Goal: Task Accomplishment & Management: Complete application form

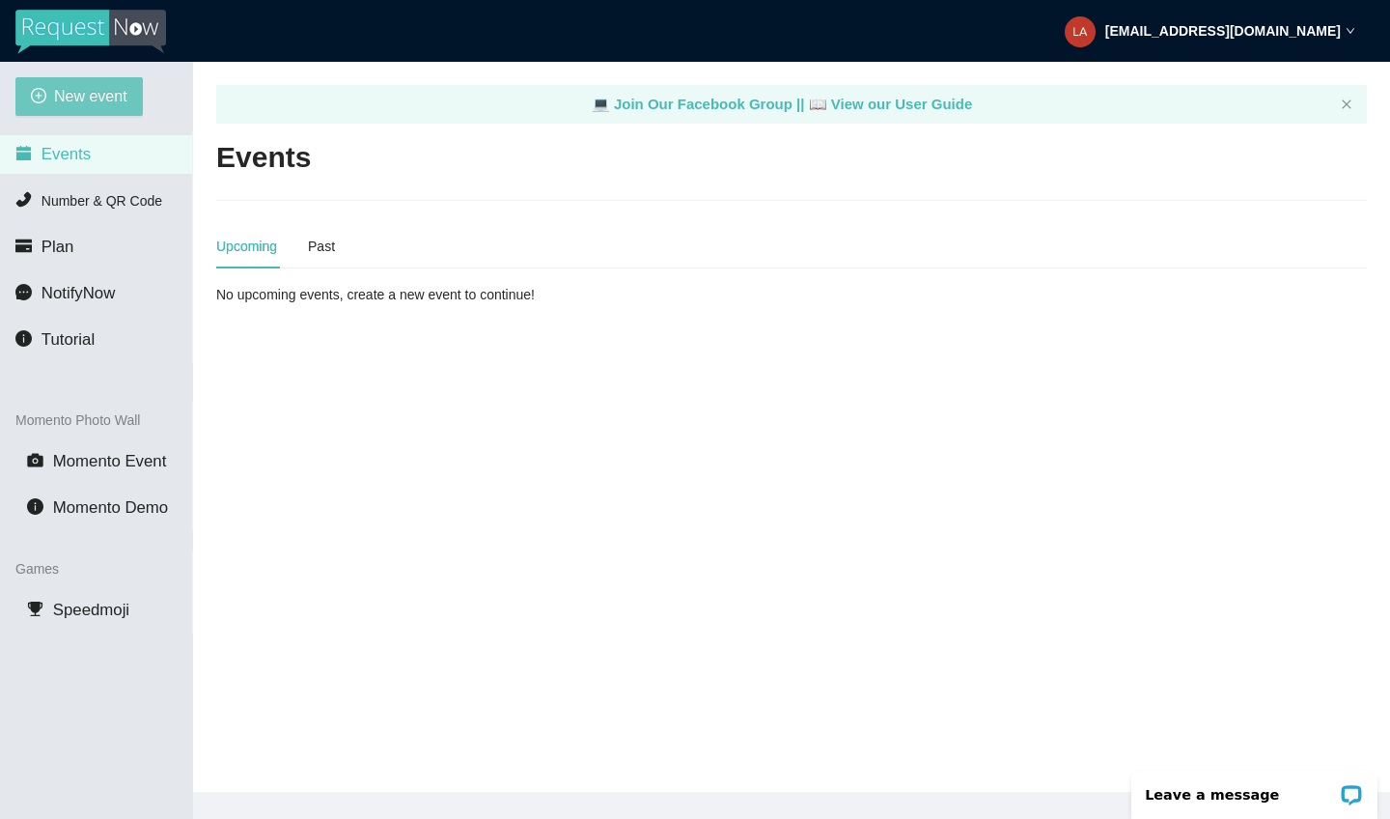
click at [77, 98] on span "New event" at bounding box center [90, 96] width 73 height 24
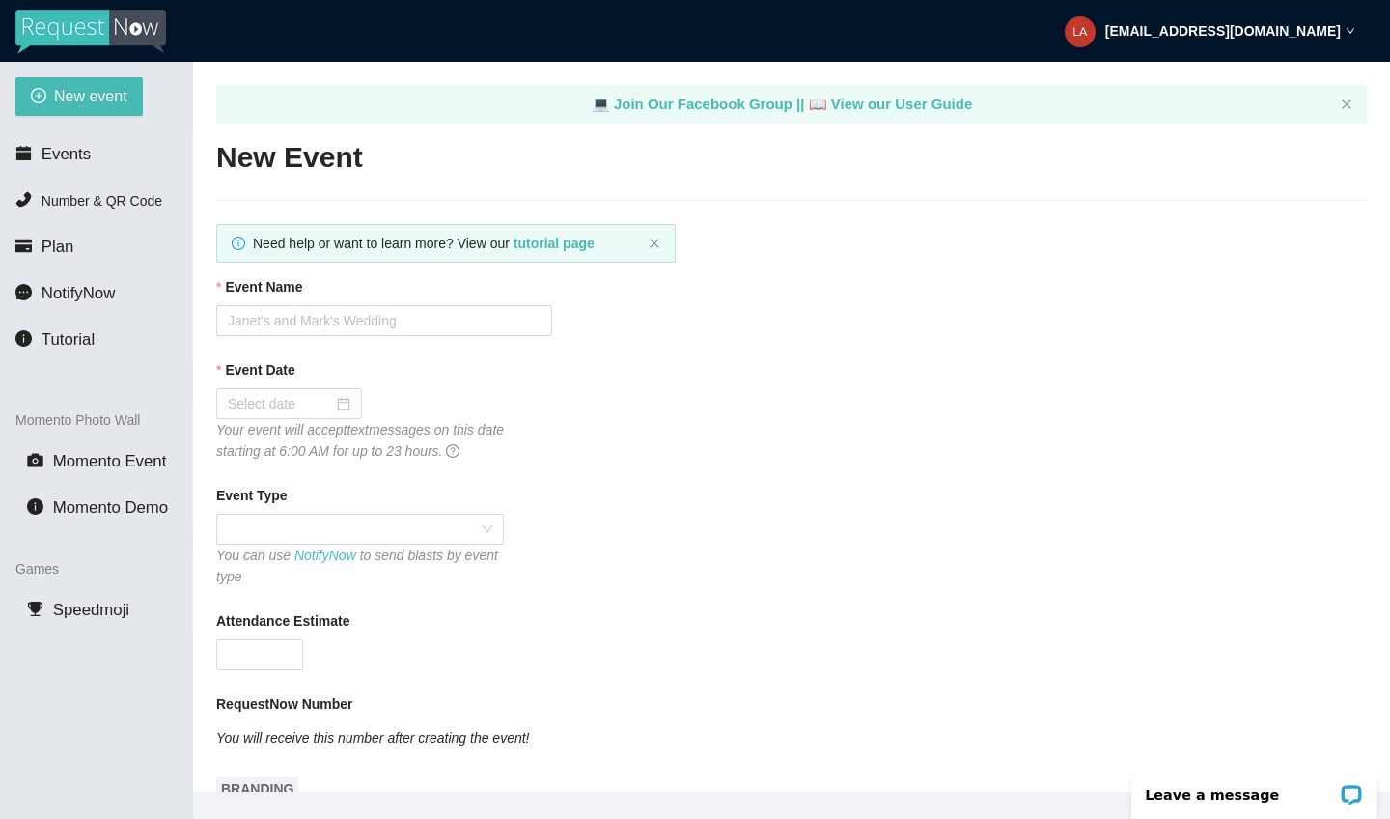
scroll to position [5, 0]
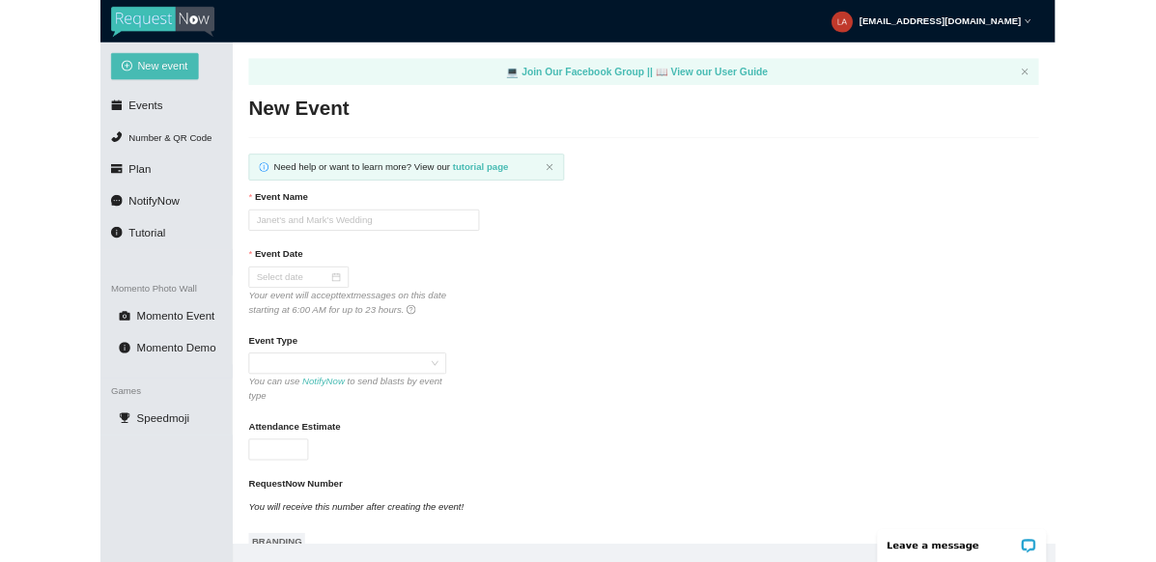
scroll to position [0, 0]
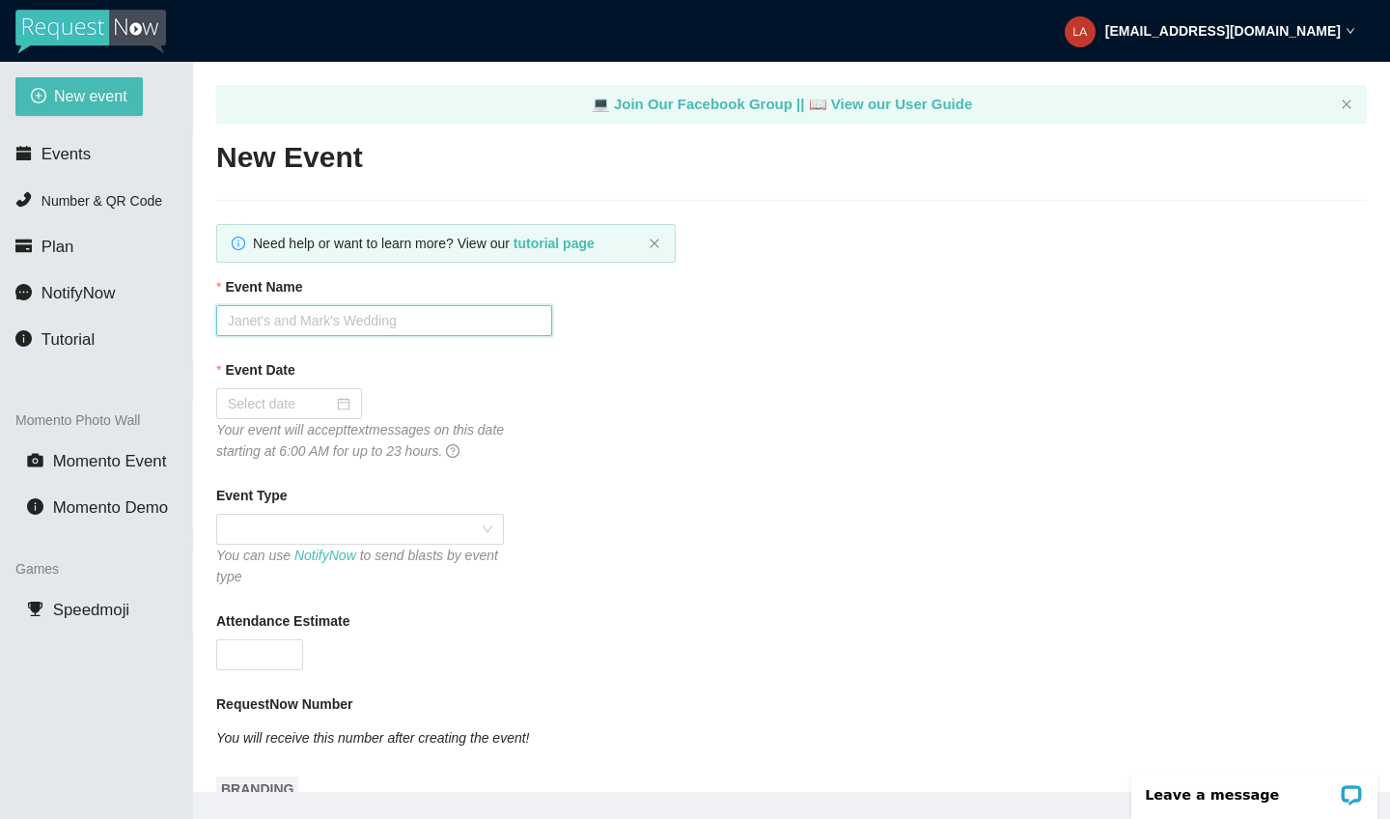
click at [312, 324] on input "Event Name" at bounding box center [384, 320] width 336 height 31
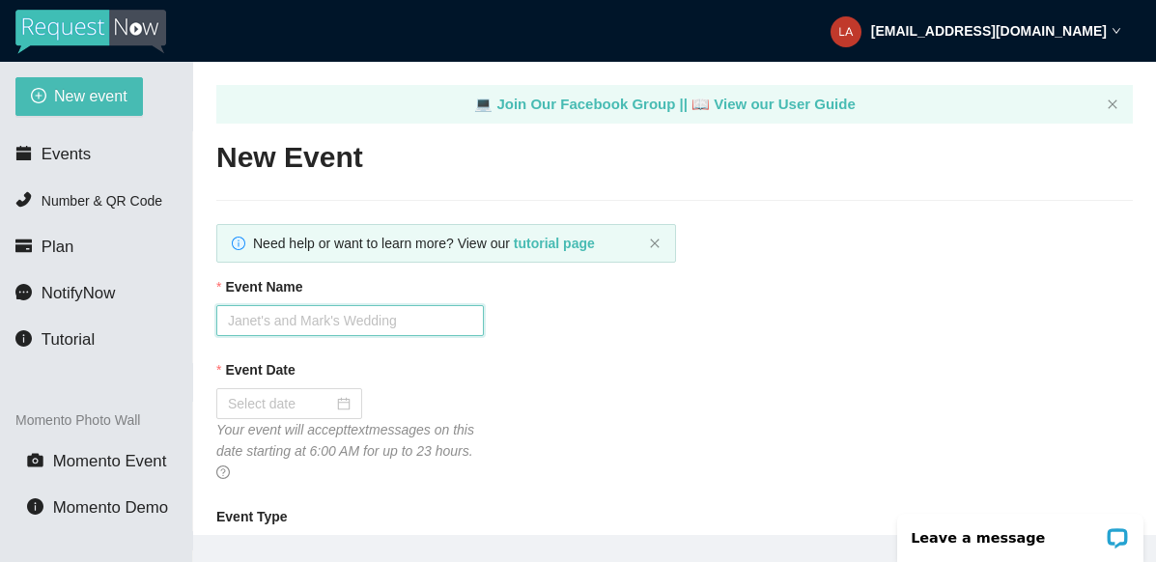
paste input "Mr. and Mrs. Estrada"
type input "Mr. and Mrs. Estrada"
click at [346, 407] on div at bounding box center [289, 403] width 123 height 21
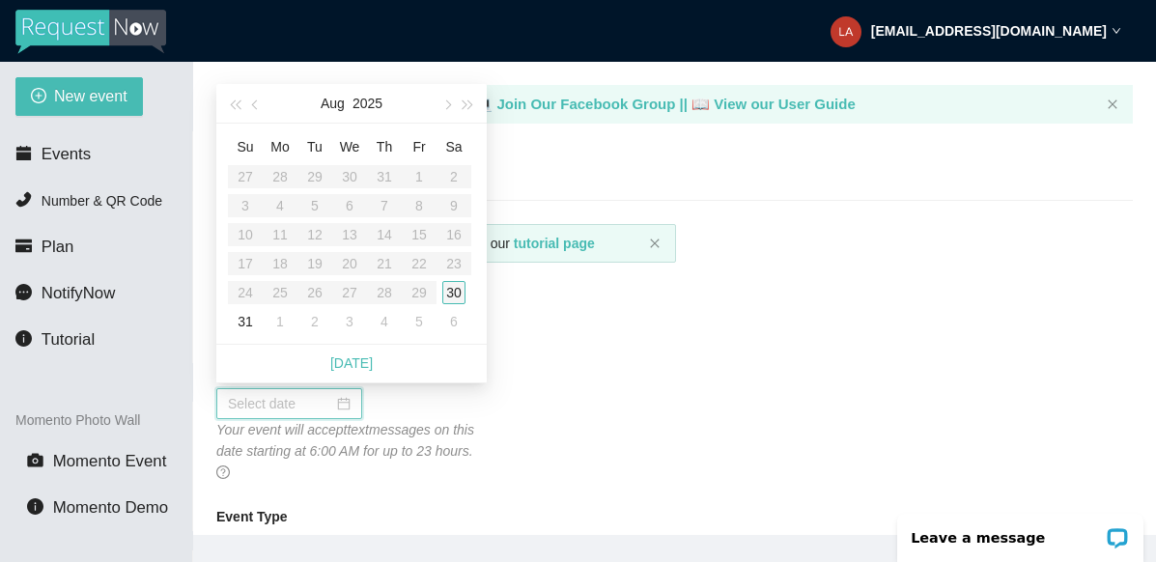
type input "08/30/2025"
type input "09/05/2025"
type input "09/04/2025"
type input "09/03/2025"
type input "08/31/2025"
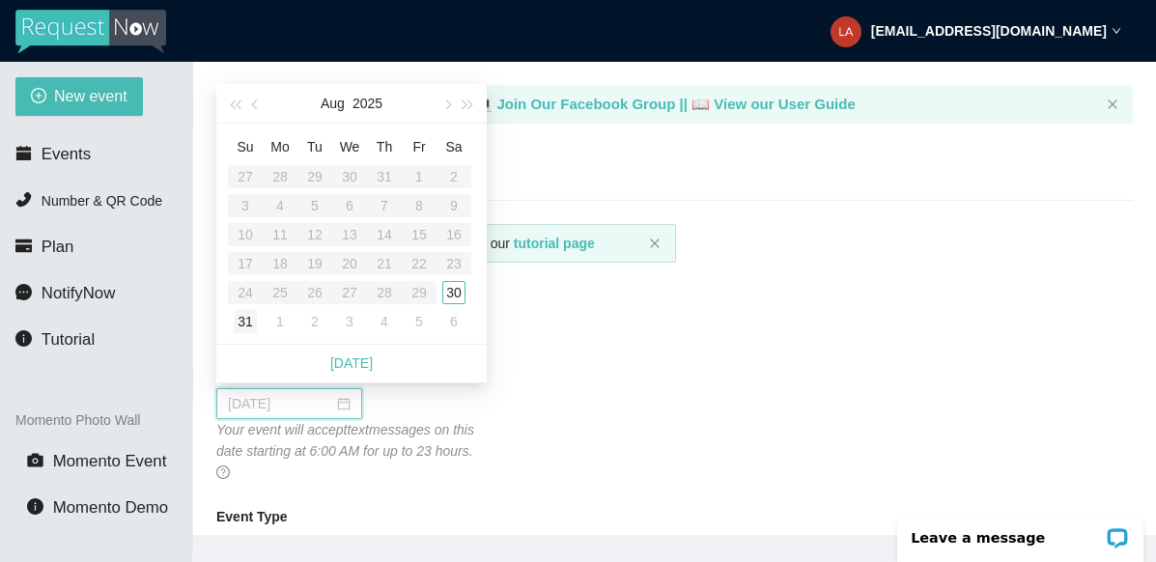
click at [250, 328] on div "31" at bounding box center [245, 321] width 23 height 23
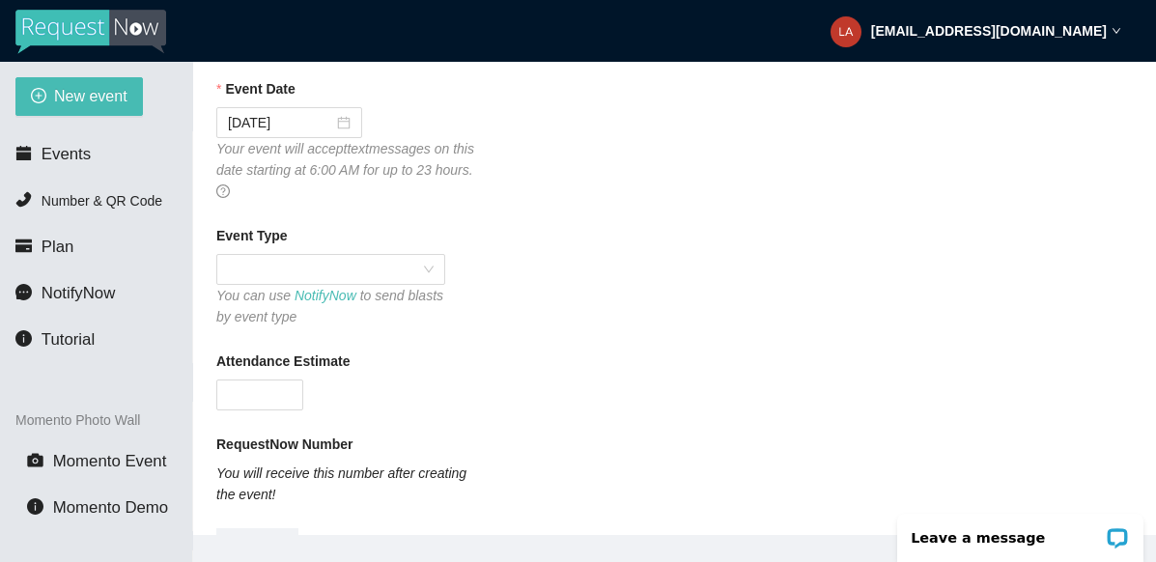
scroll to position [282, 0]
click at [337, 268] on span at bounding box center [331, 268] width 206 height 29
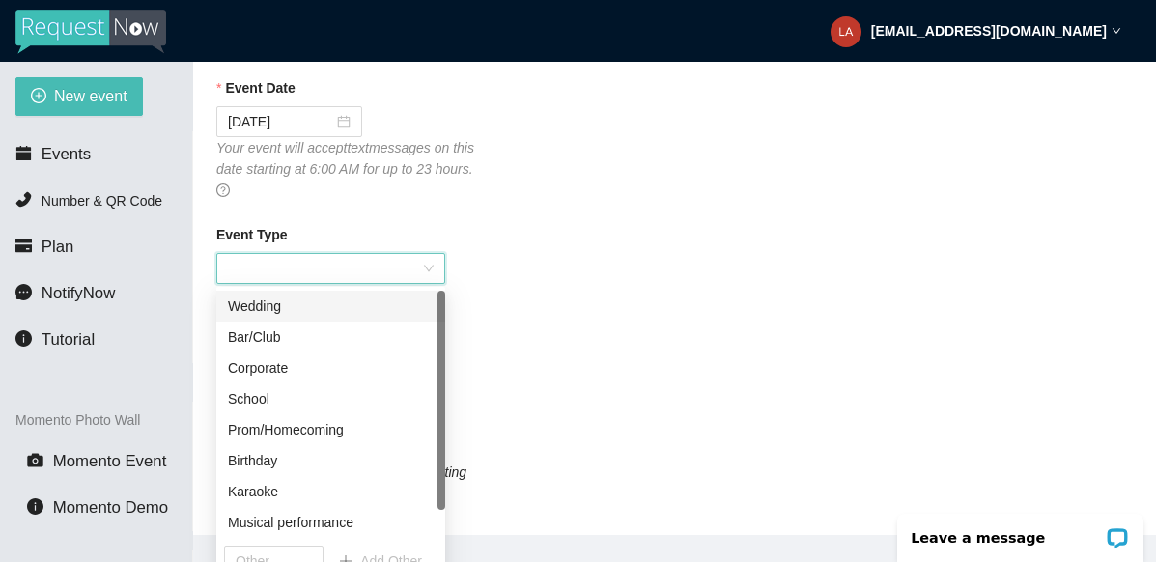
click at [313, 310] on div "Wedding" at bounding box center [331, 305] width 206 height 21
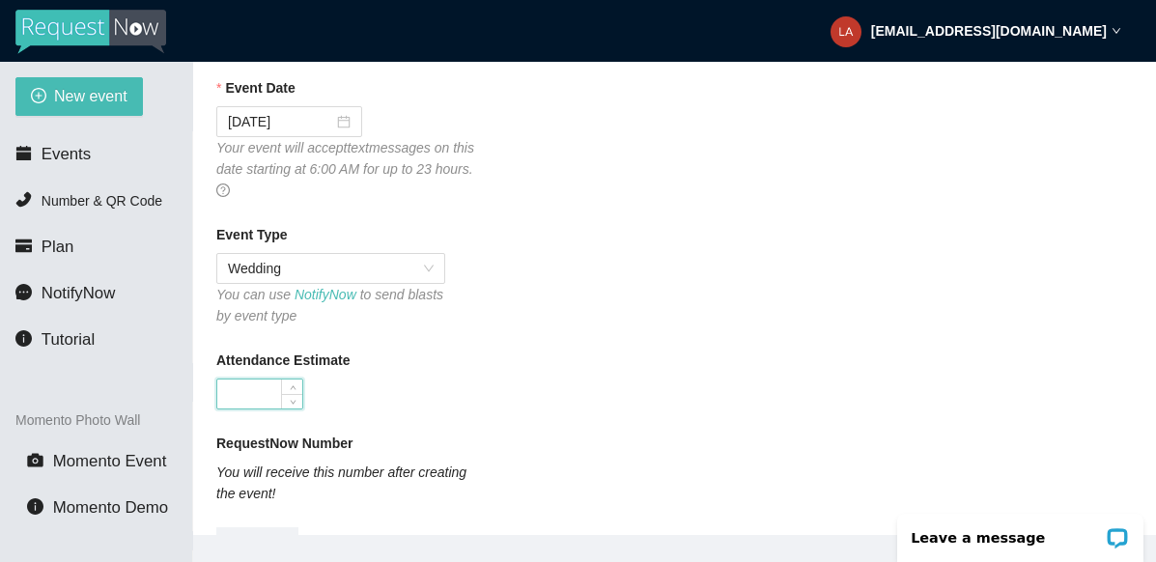
click at [279, 395] on input "Attendance Estimate" at bounding box center [259, 393] width 85 height 29
type input "150"
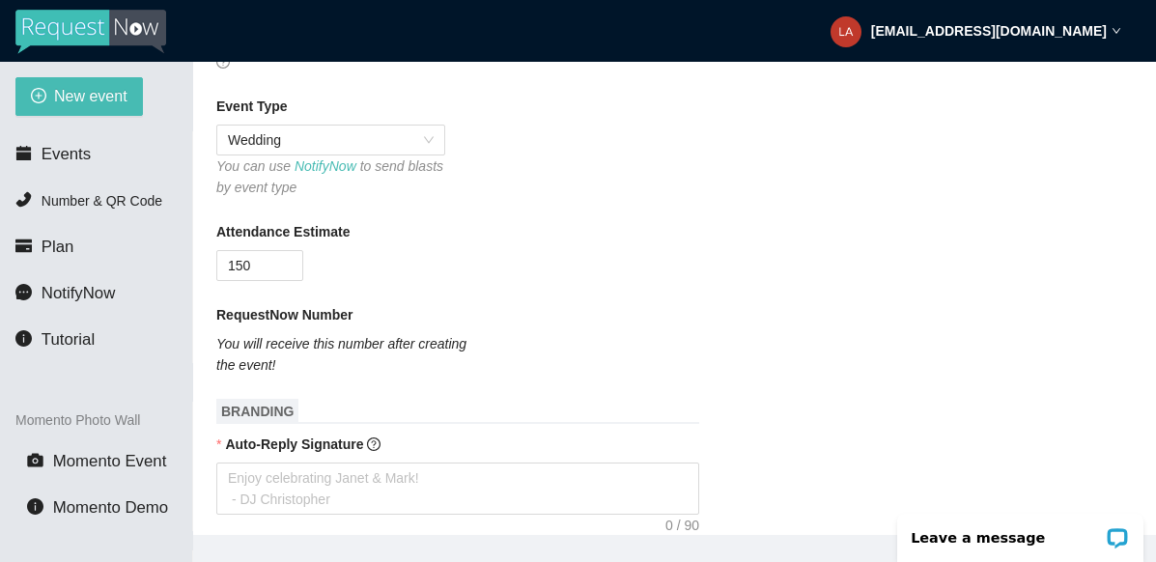
scroll to position [420, 0]
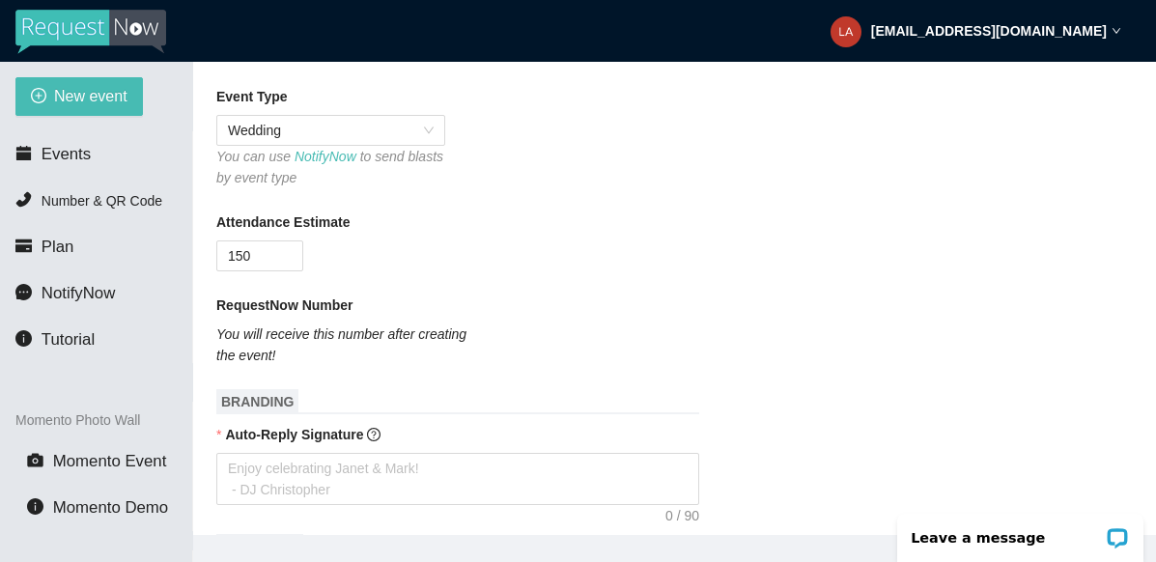
click at [497, 314] on div "RequestNow Number" at bounding box center [674, 308] width 916 height 29
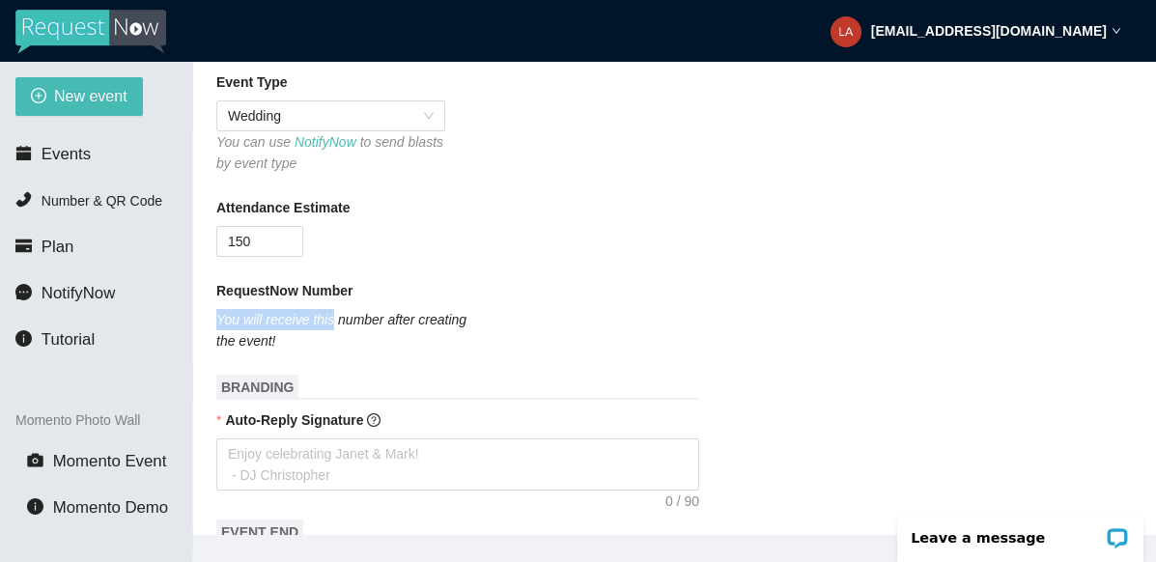
drag, startPoint x: 338, startPoint y: 318, endPoint x: 522, endPoint y: 311, distance: 184.5
click at [524, 312] on div "RequestNow Number You will receive this number after creating the event!" at bounding box center [674, 315] width 916 height 71
click at [546, 346] on div "RequestNow Number You will receive this number after creating the event!" at bounding box center [674, 315] width 916 height 71
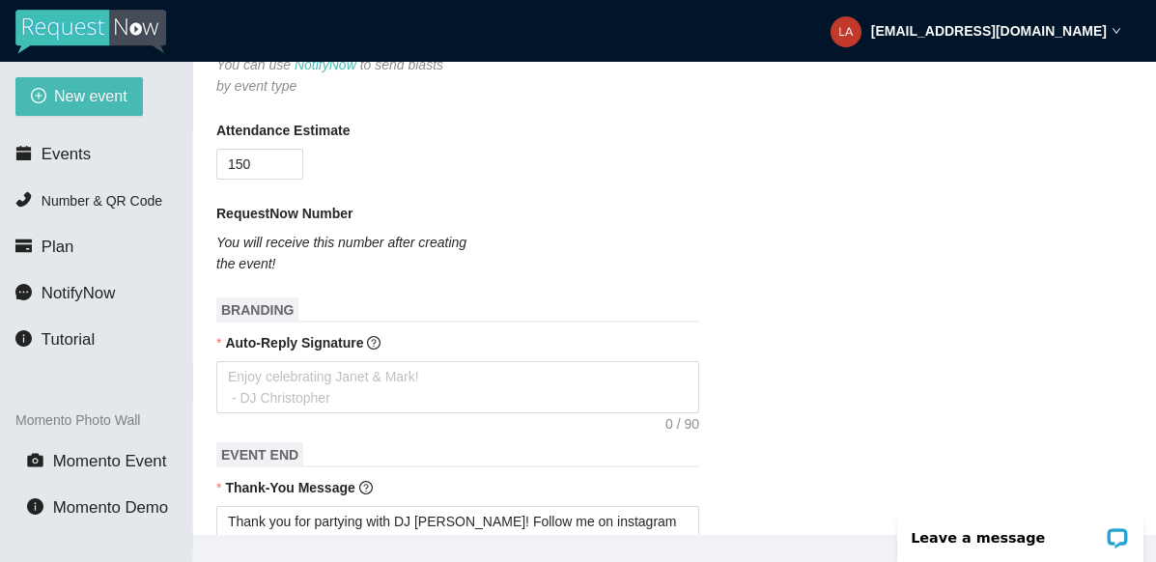
scroll to position [515, 0]
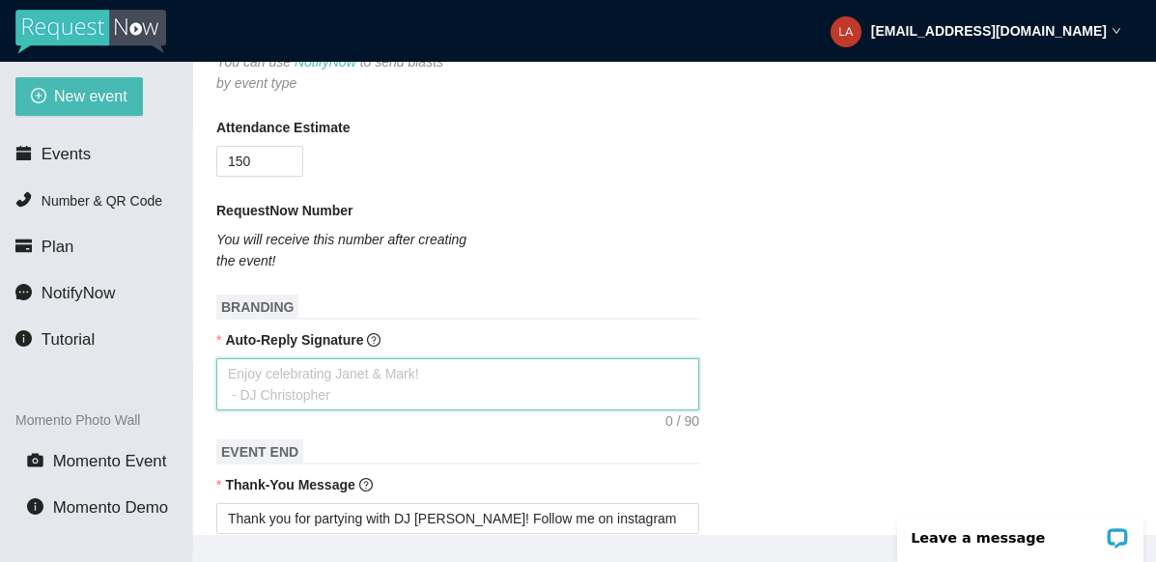
click at [487, 369] on textarea "Auto-Reply Signature" at bounding box center [457, 384] width 483 height 52
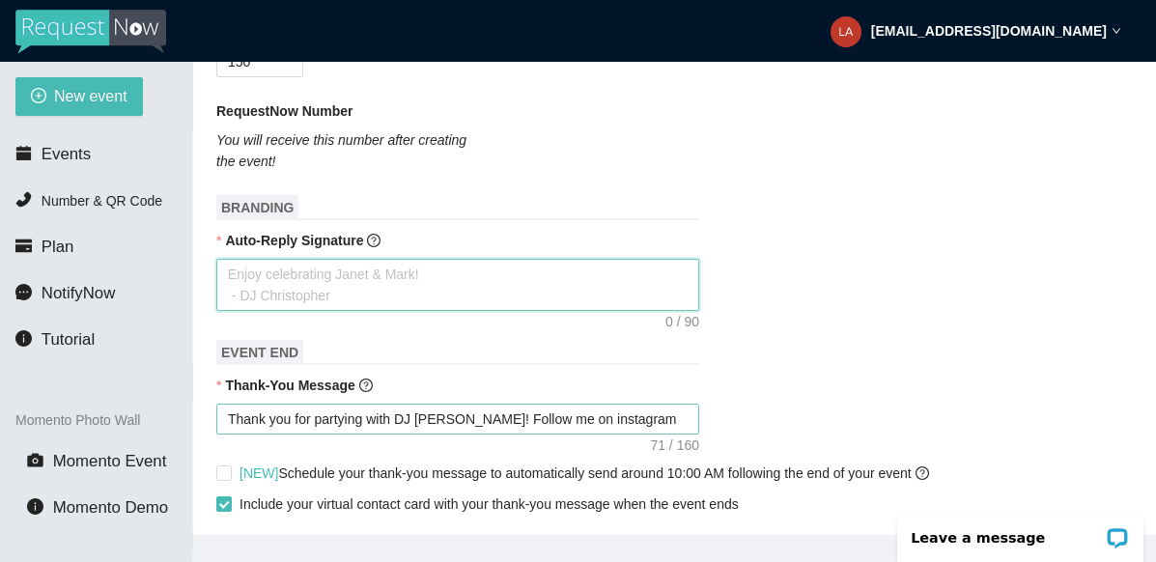
scroll to position [622, 0]
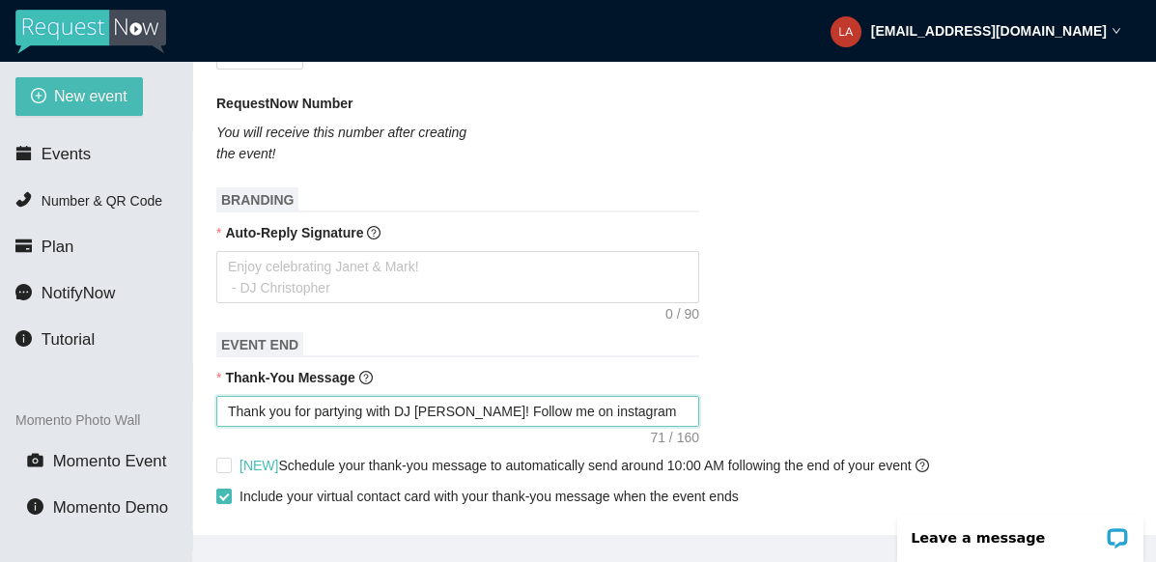
drag, startPoint x: 230, startPoint y: 413, endPoint x: 725, endPoint y: 407, distance: 495.4
click at [725, 407] on div "Thank you for partying with DJ Lizz! Follow me on instagram @DjLizzIowa" at bounding box center [674, 411] width 916 height 31
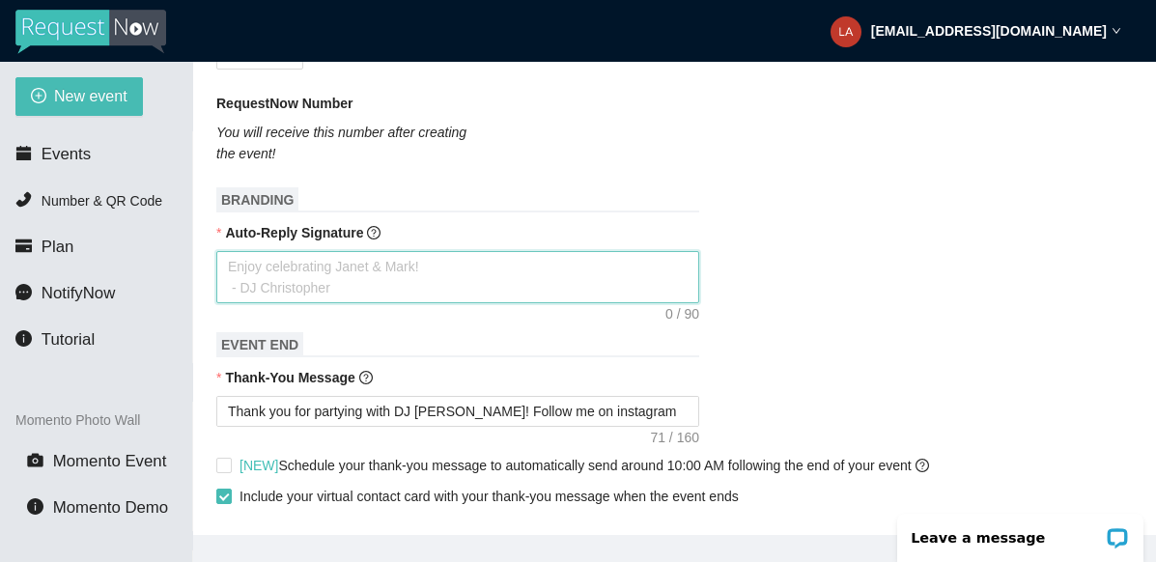
click at [549, 290] on textarea "Auto-Reply Signature" at bounding box center [457, 277] width 483 height 52
paste textarea "Thank you for partying with DJ Lizz! Follow me on instagram @DjLizzIowa"
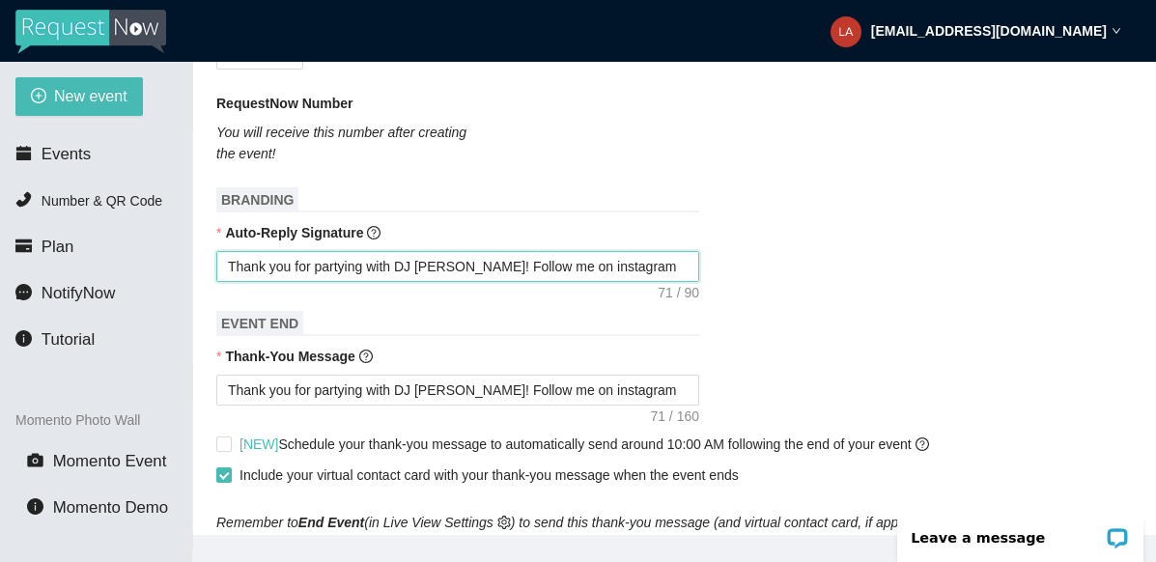
click at [228, 266] on textarea "Thank you for partying with DJ Lizz! Follow me on instagram @DjLizzIowa" at bounding box center [457, 266] width 483 height 31
drag, startPoint x: 446, startPoint y: 266, endPoint x: 233, endPoint y: 250, distance: 214.0
click at [232, 251] on textarea "Thank you for partying with DJ Lizz! Follow me on instagram @DjLizzIowa" at bounding box center [457, 266] width 483 height 31
type textarea "Thank you for partying with DJ Lizz! Follow me on instagram @DjLizzIowa"
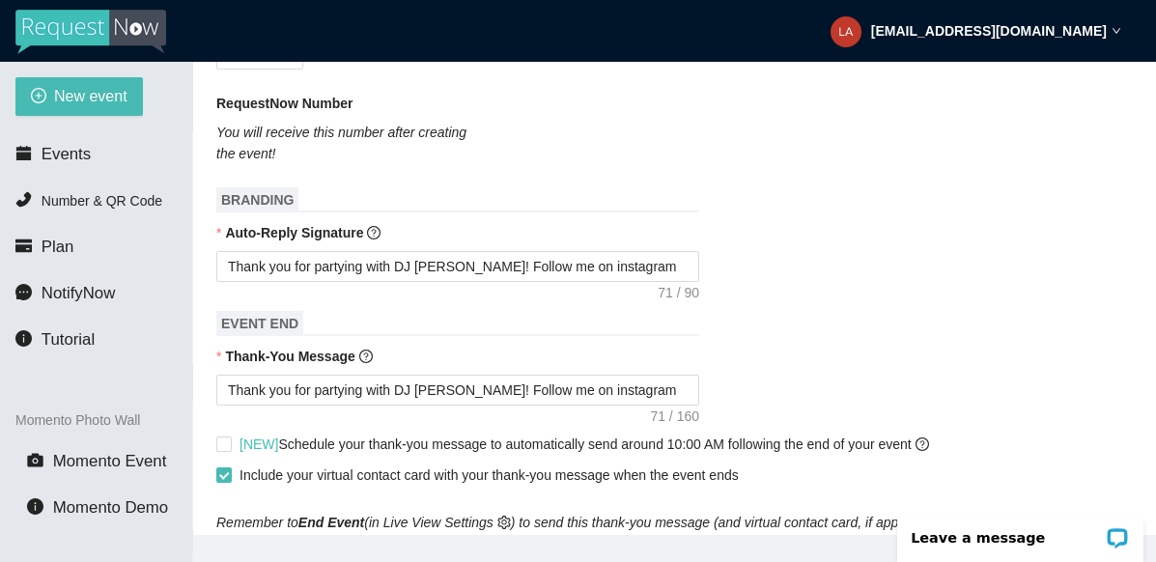
click at [493, 207] on h1 "BRANDING" at bounding box center [457, 199] width 483 height 25
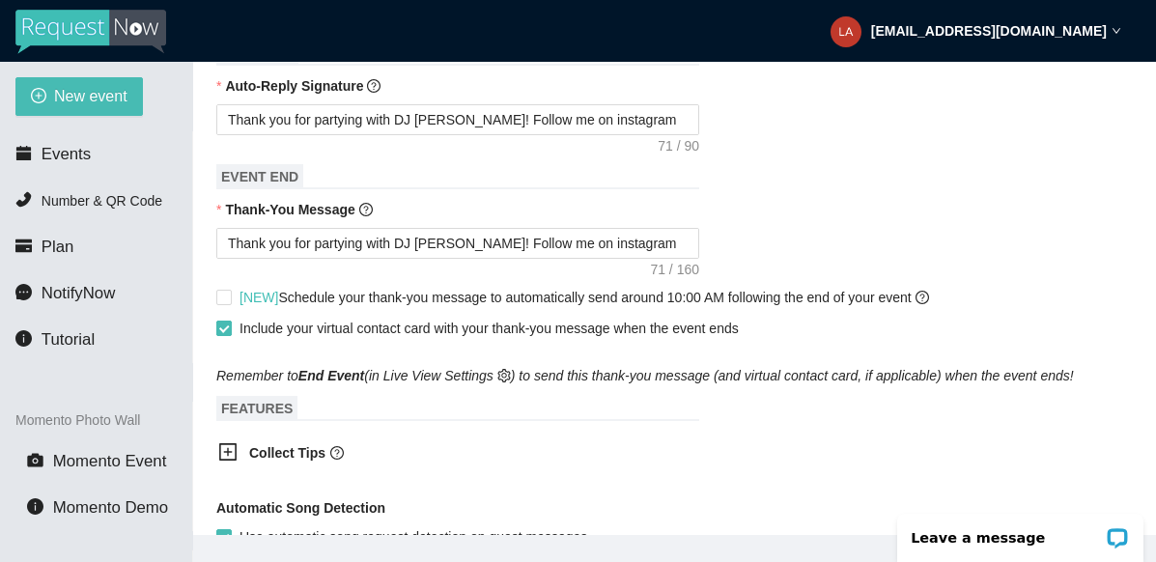
scroll to position [771, 0]
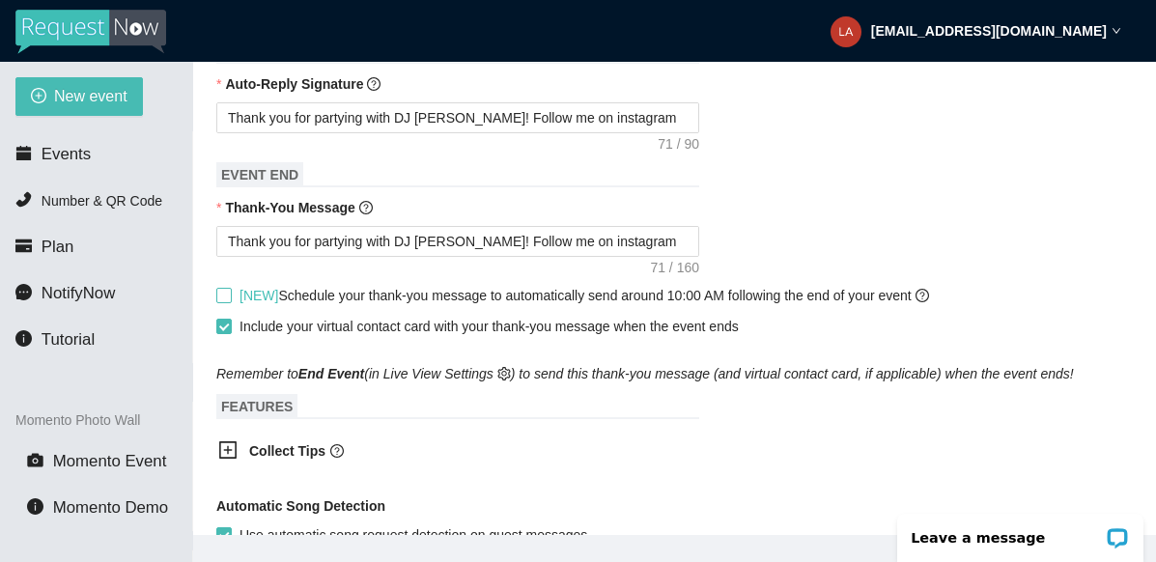
click at [221, 289] on input "[NEW] Schedule your thank-you message to automatically send around 10:00 AM fol…" at bounding box center [223, 295] width 14 height 14
checkbox input "true"
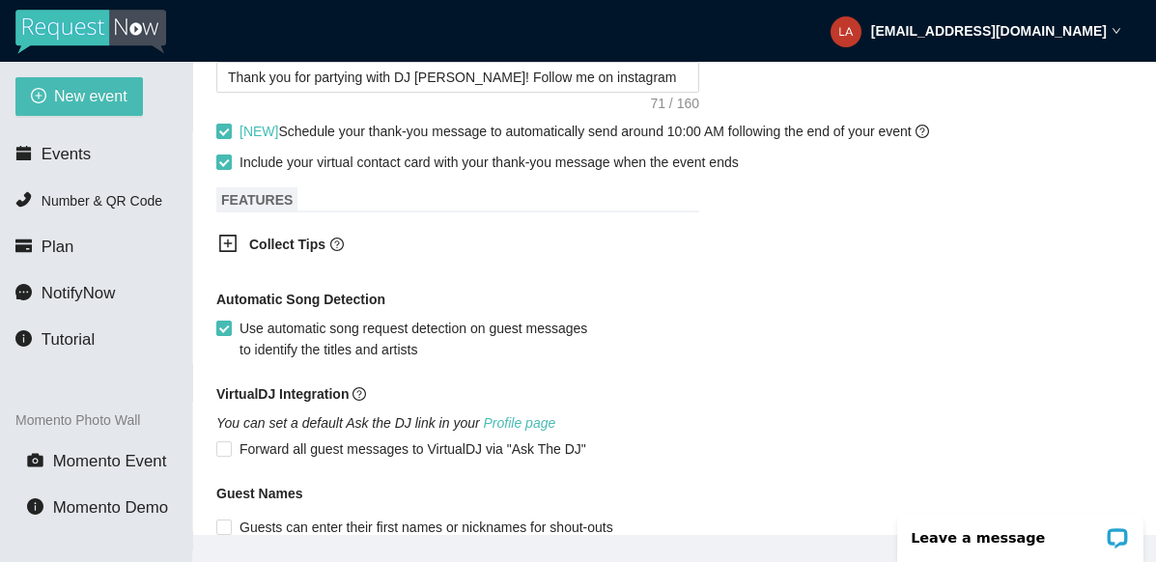
scroll to position [936, 0]
click at [223, 240] on icon "plus-square" at bounding box center [227, 242] width 19 height 19
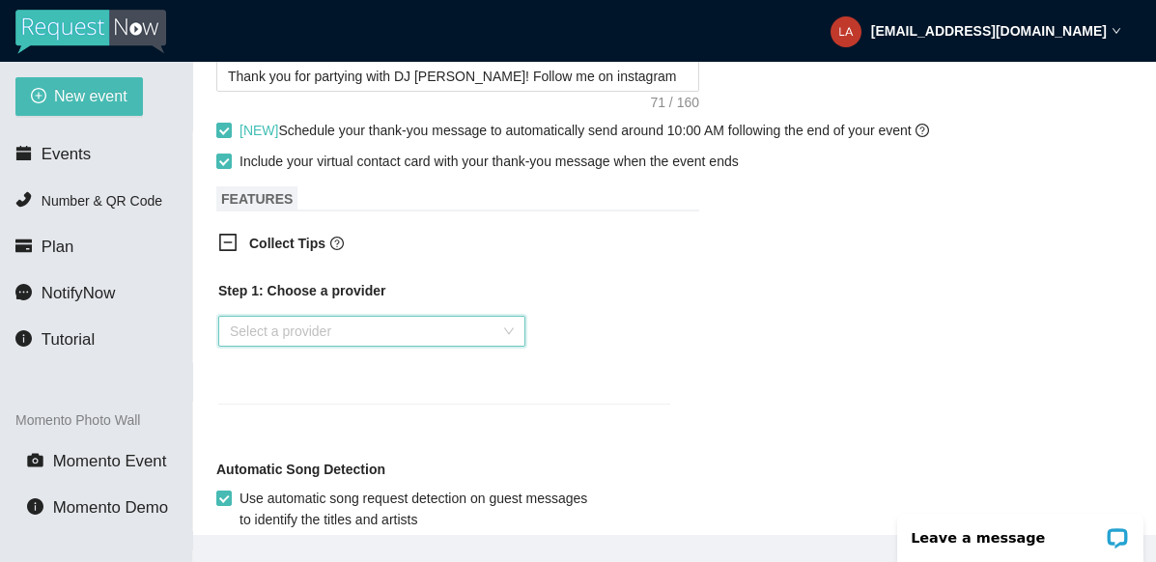
click at [250, 326] on input "search" at bounding box center [365, 331] width 270 height 29
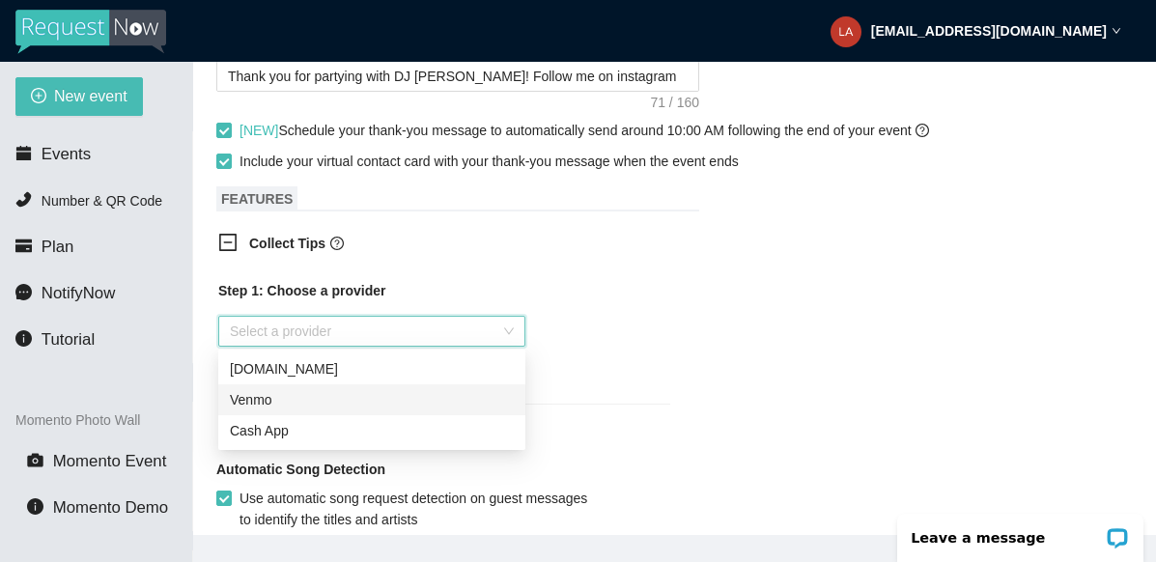
click at [256, 398] on div "Venmo" at bounding box center [372, 399] width 284 height 21
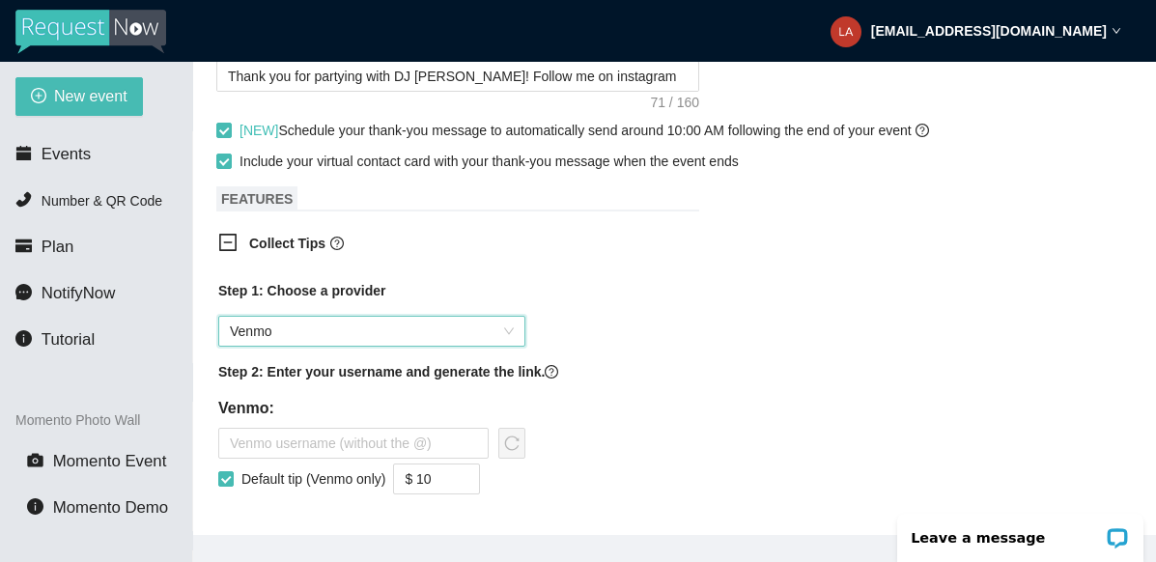
click at [680, 307] on div "Step 1: Choose a provider Venmo Venmo Step 2: Enter your username and generate …" at bounding box center [444, 420] width 483 height 304
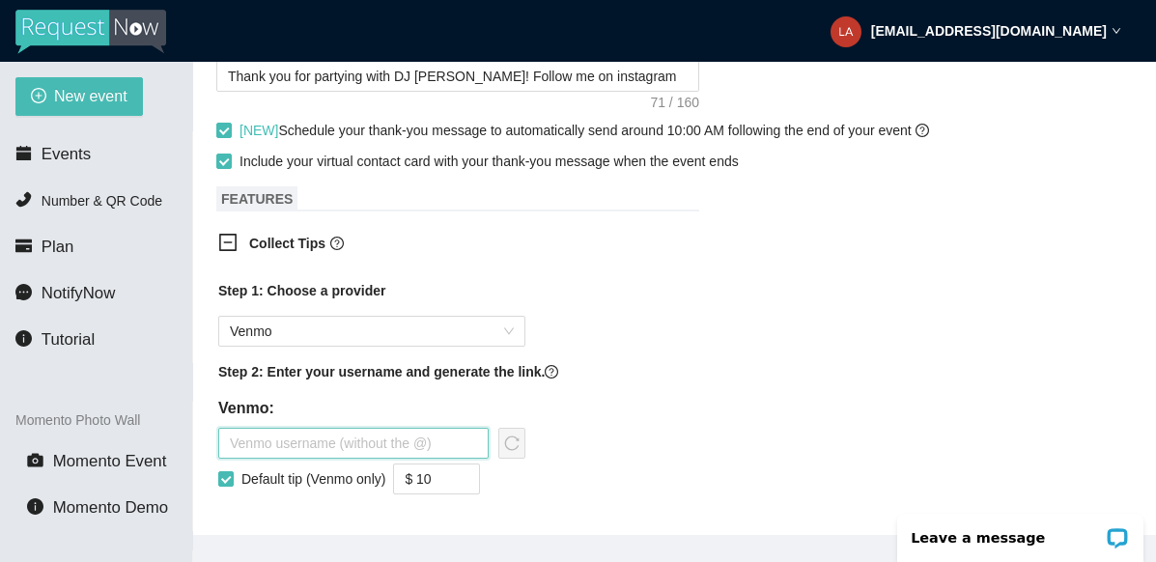
click at [383, 439] on input "text" at bounding box center [353, 443] width 270 height 31
type input "lizzysayasane"
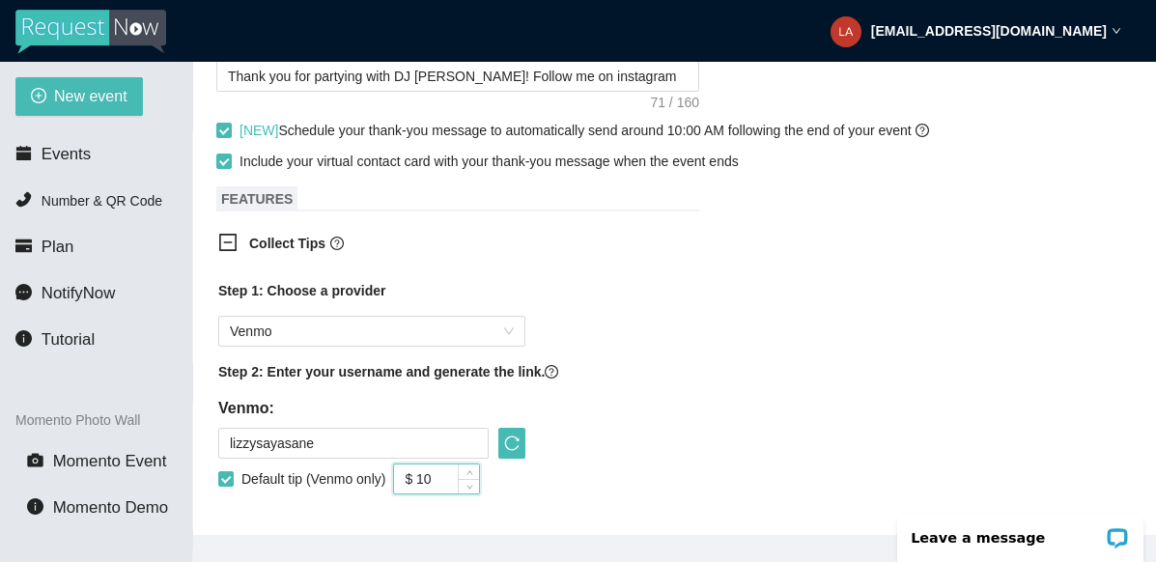
click at [639, 422] on div "Step 1: Choose a provider Venmo Step 2: Enter your username and generate the li…" at bounding box center [444, 397] width 452 height 234
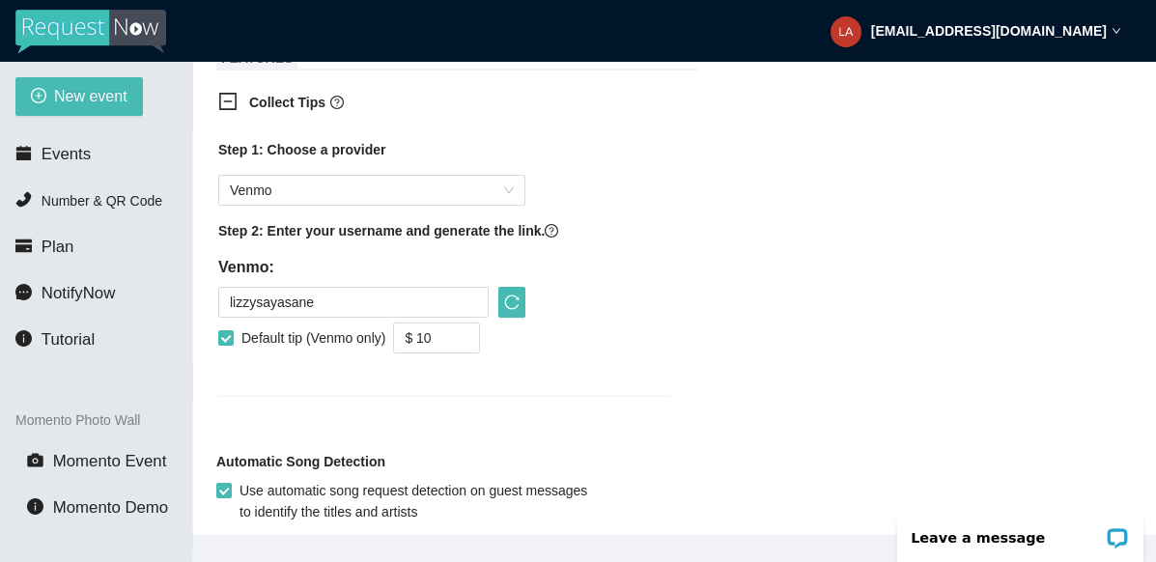
scroll to position [1110, 0]
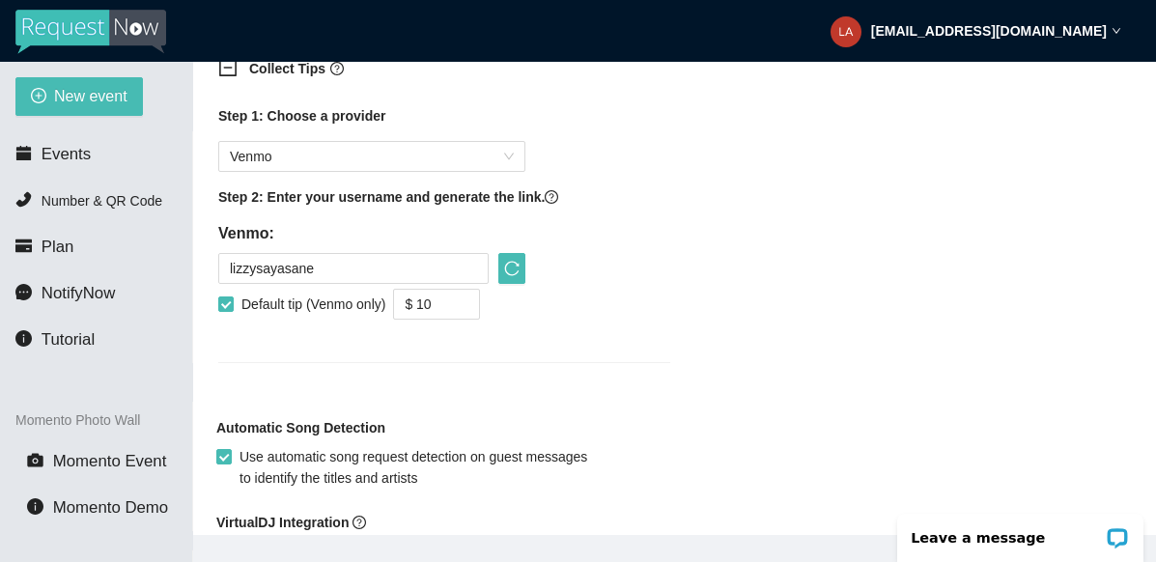
click at [565, 414] on form "Event Name Mr. and Mrs. Estrada Event Date 08/31/2025 Your event will accept te…" at bounding box center [674, 4] width 916 height 1676
click at [234, 264] on input "lizzysayasane" at bounding box center [353, 268] width 270 height 31
click at [231, 264] on input "lizzysayasane" at bounding box center [353, 268] width 270 height 31
click at [380, 266] on input "lizzysayasane" at bounding box center [353, 268] width 270 height 31
click at [514, 262] on icon "reload" at bounding box center [512, 269] width 14 height 14
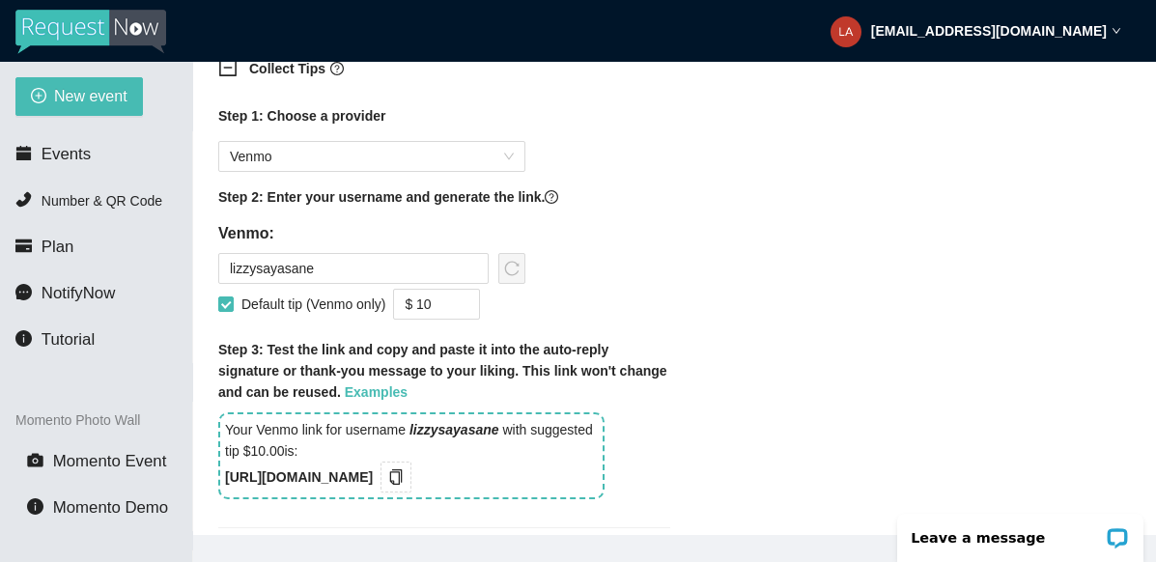
scroll to position [1145, 0]
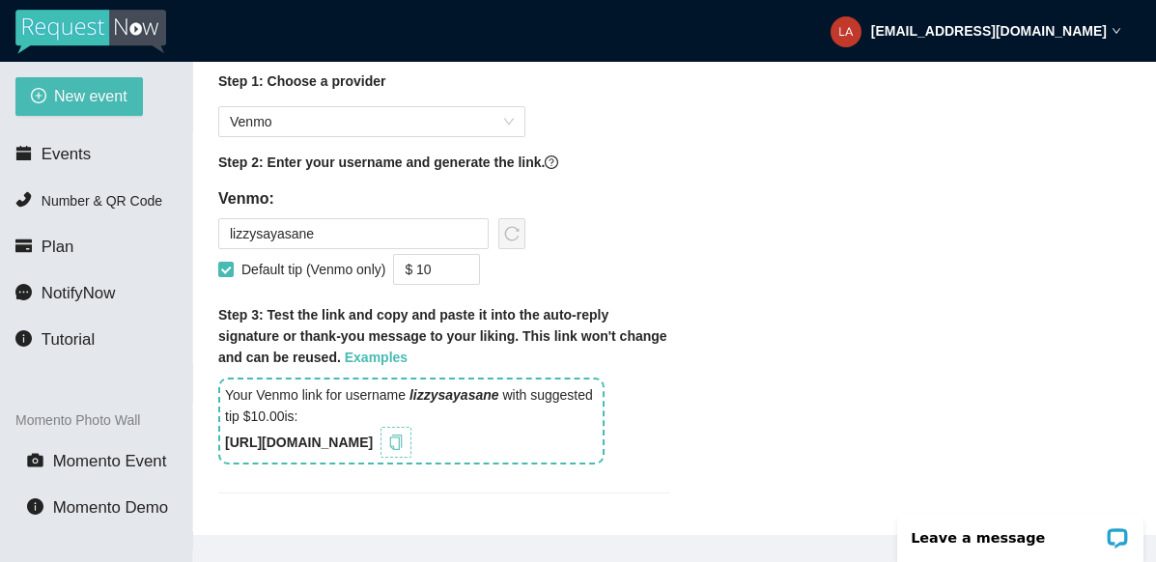
click at [404, 446] on icon "copy" at bounding box center [395, 442] width 15 height 15
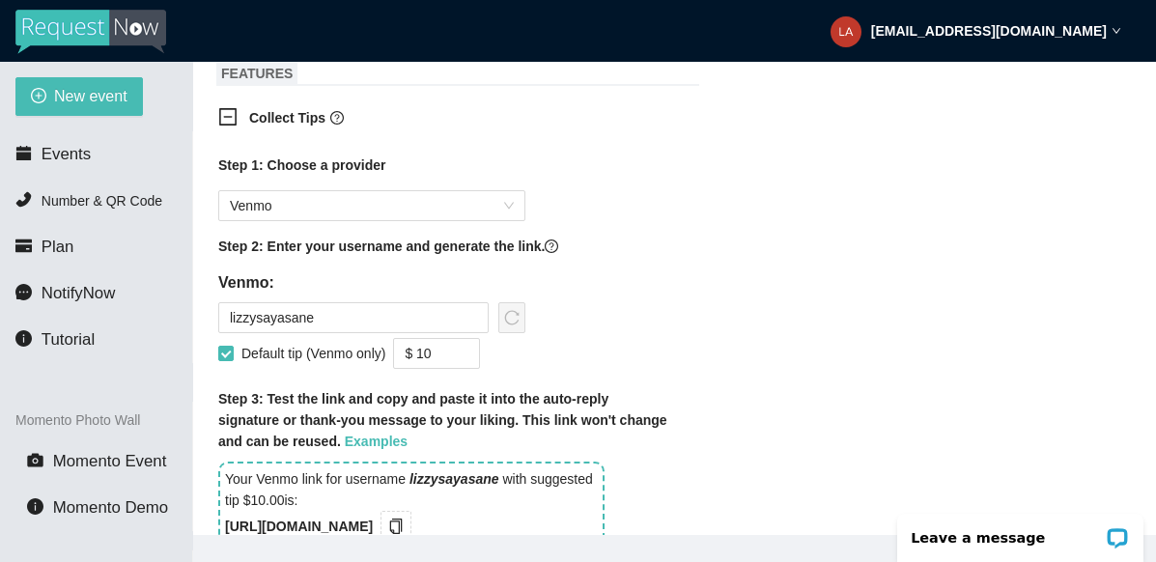
scroll to position [1061, 0]
drag, startPoint x: 453, startPoint y: 355, endPoint x: 415, endPoint y: 346, distance: 38.9
click at [415, 346] on input "$ 10" at bounding box center [436, 353] width 85 height 29
click at [458, 353] on input "$ 10" at bounding box center [436, 353] width 85 height 29
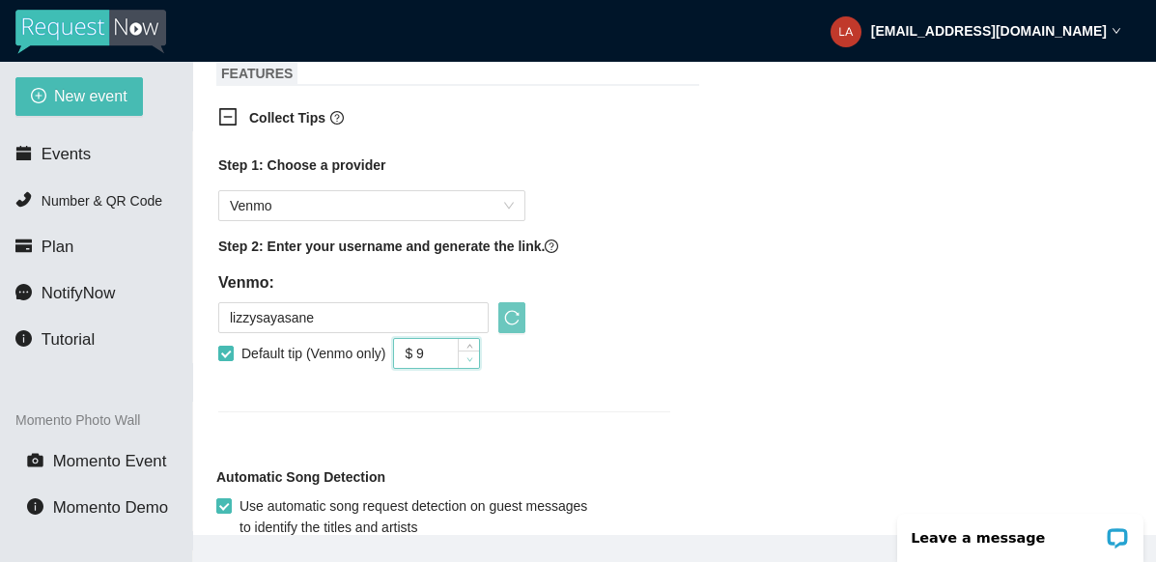
click at [473, 356] on icon "down" at bounding box center [469, 359] width 7 height 7
type input "$ 5"
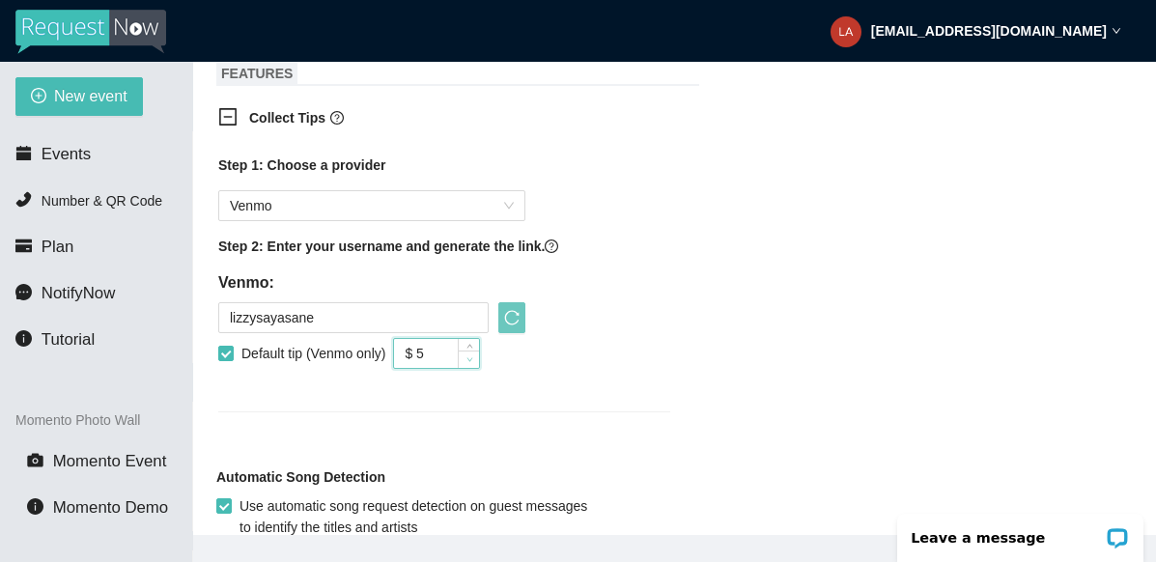
click at [473, 356] on icon "down" at bounding box center [469, 359] width 7 height 7
click at [762, 344] on div "Collect Tips Step 1: Choose a provider Venmo Step 2: Enter your username and ge…" at bounding box center [674, 271] width 916 height 351
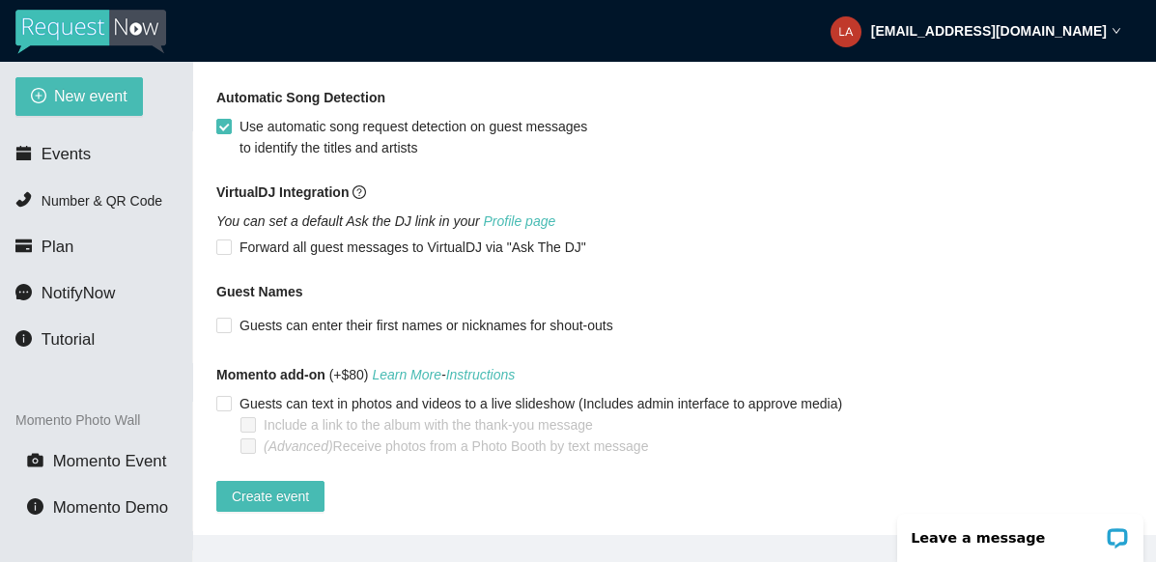
scroll to position [1450, 0]
click at [218, 331] on input "Guests can enter their first names or nicknames for shout-outs" at bounding box center [223, 325] width 14 height 14
checkbox input "true"
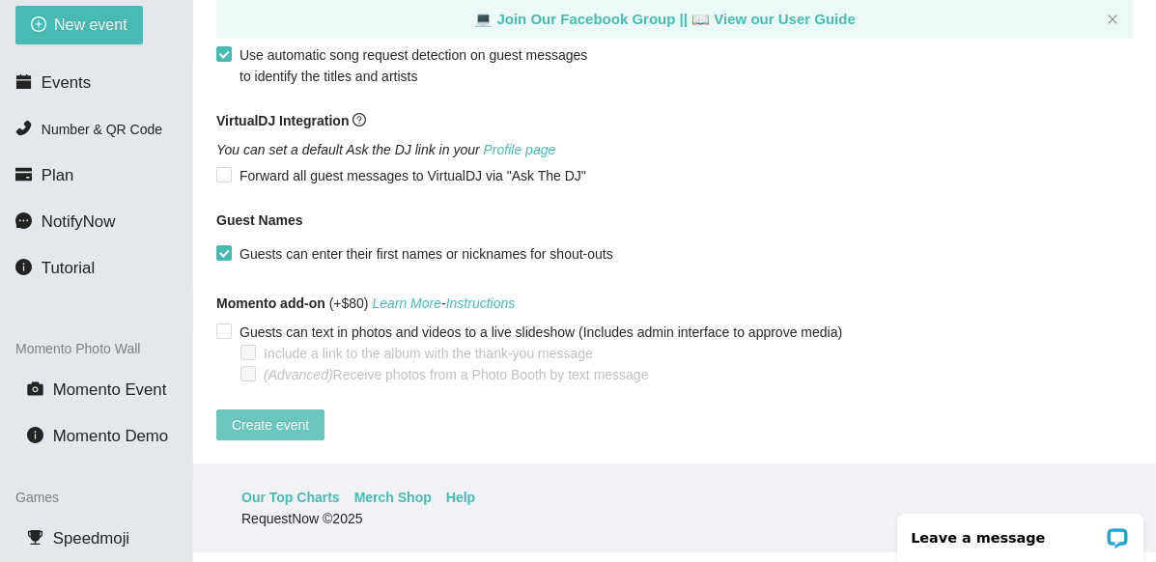
scroll to position [71, 0]
click at [296, 414] on span "Create event" at bounding box center [270, 424] width 77 height 21
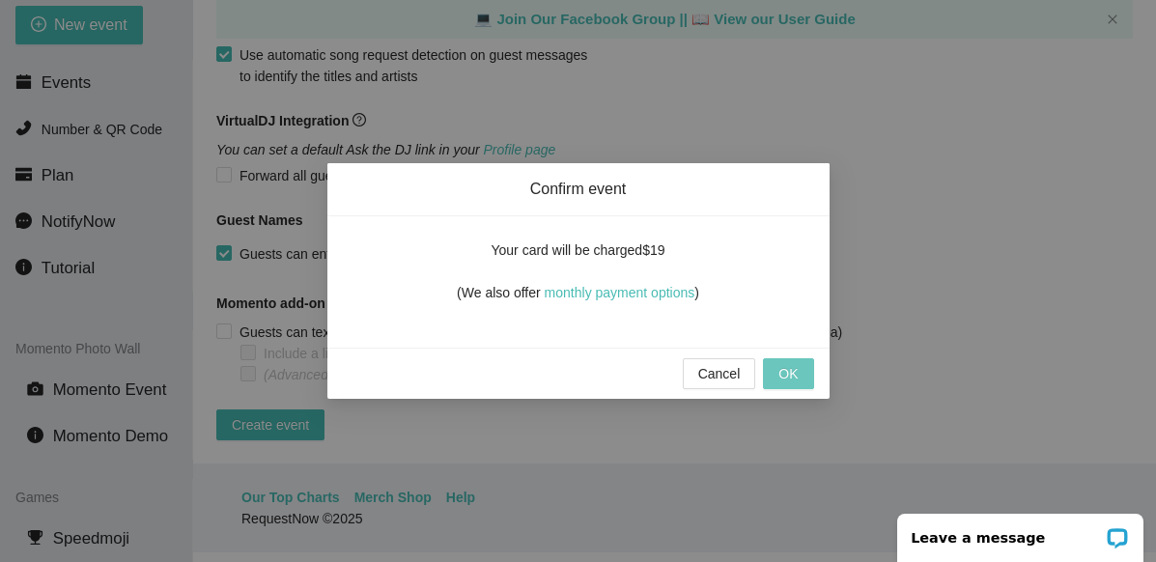
click at [796, 375] on span "OK" at bounding box center [787, 373] width 19 height 21
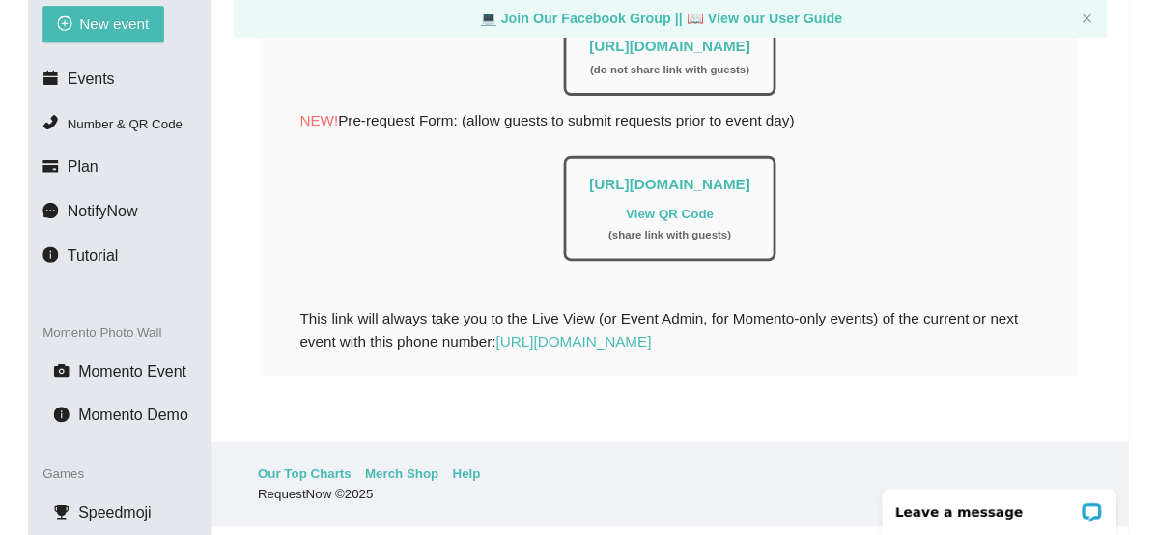
scroll to position [564, 0]
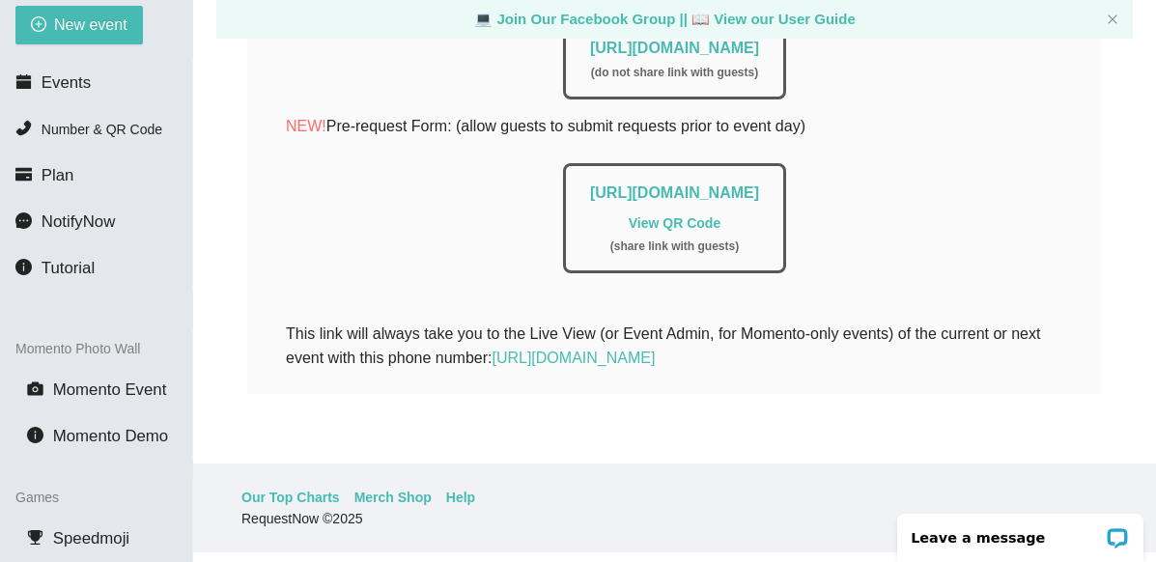
click at [689, 215] on link "View QR Code" at bounding box center [675, 222] width 92 height 15
